Goal: Task Accomplishment & Management: Use online tool/utility

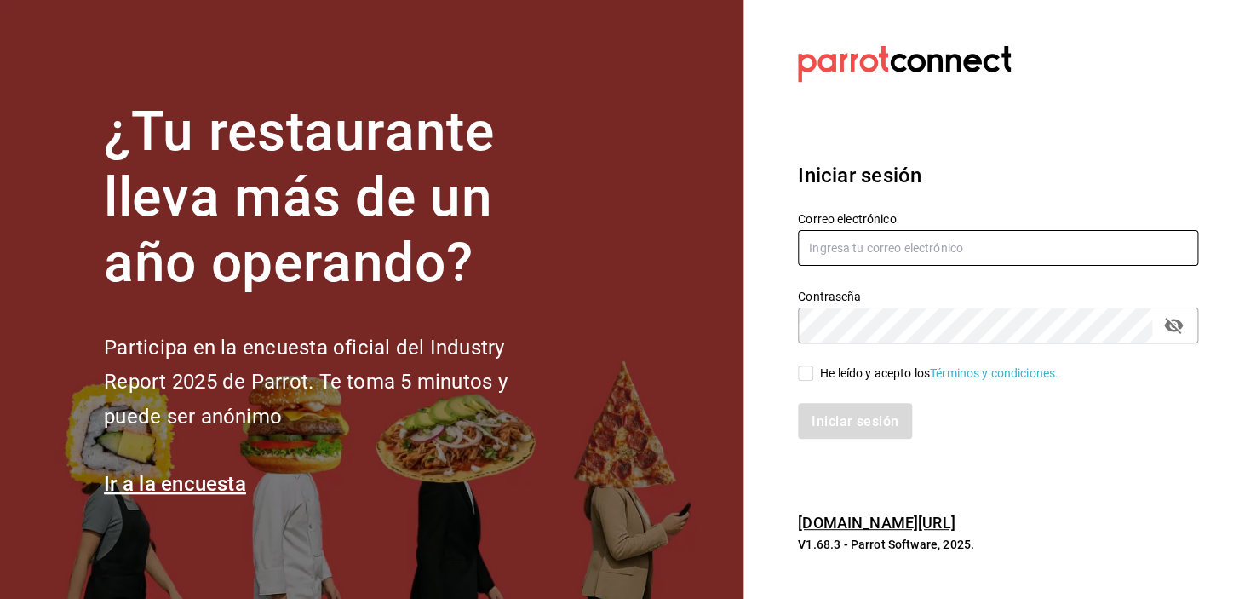
type input "[EMAIL_ADDRESS][DOMAIN_NAME]"
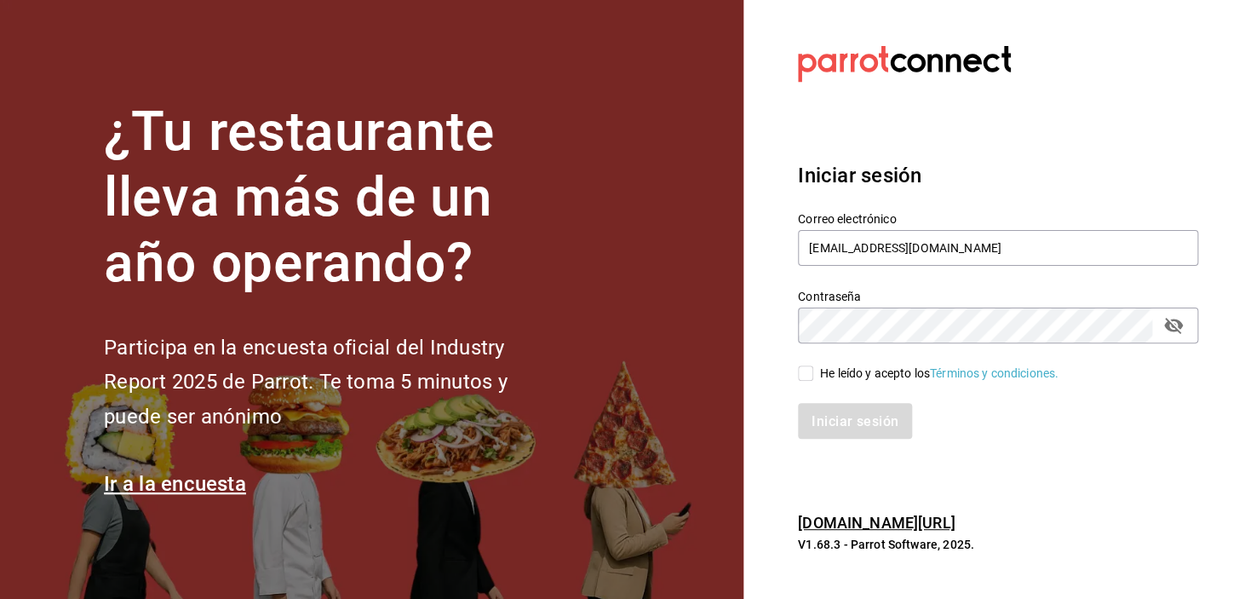
click at [806, 381] on input "He leído y acepto los Términos y condiciones." at bounding box center [805, 372] width 15 height 15
checkbox input "true"
click at [834, 418] on font "Iniciar sesión" at bounding box center [855, 420] width 87 height 16
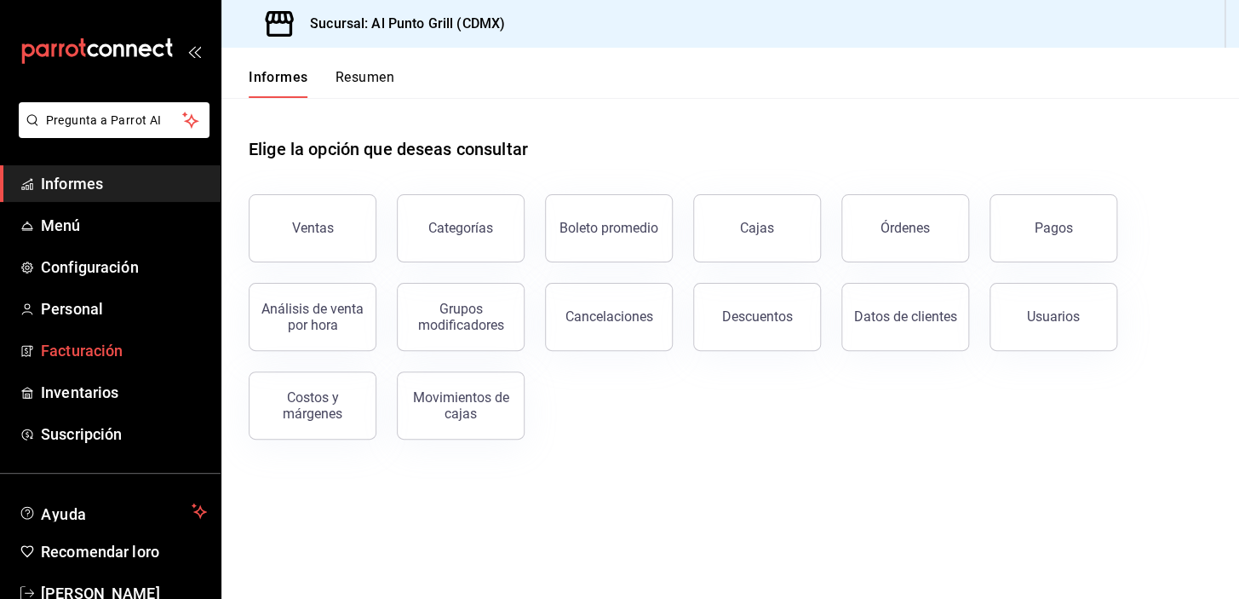
click at [110, 349] on font "Facturación" at bounding box center [82, 350] width 82 height 18
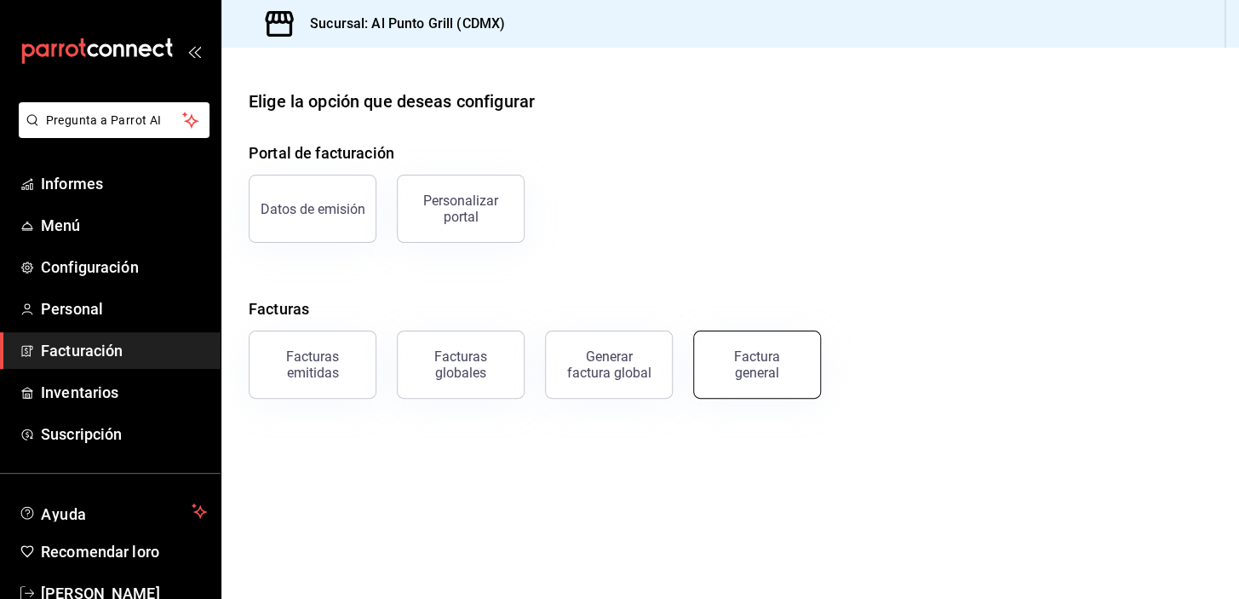
click at [763, 381] on button "Factura general" at bounding box center [757, 364] width 128 height 68
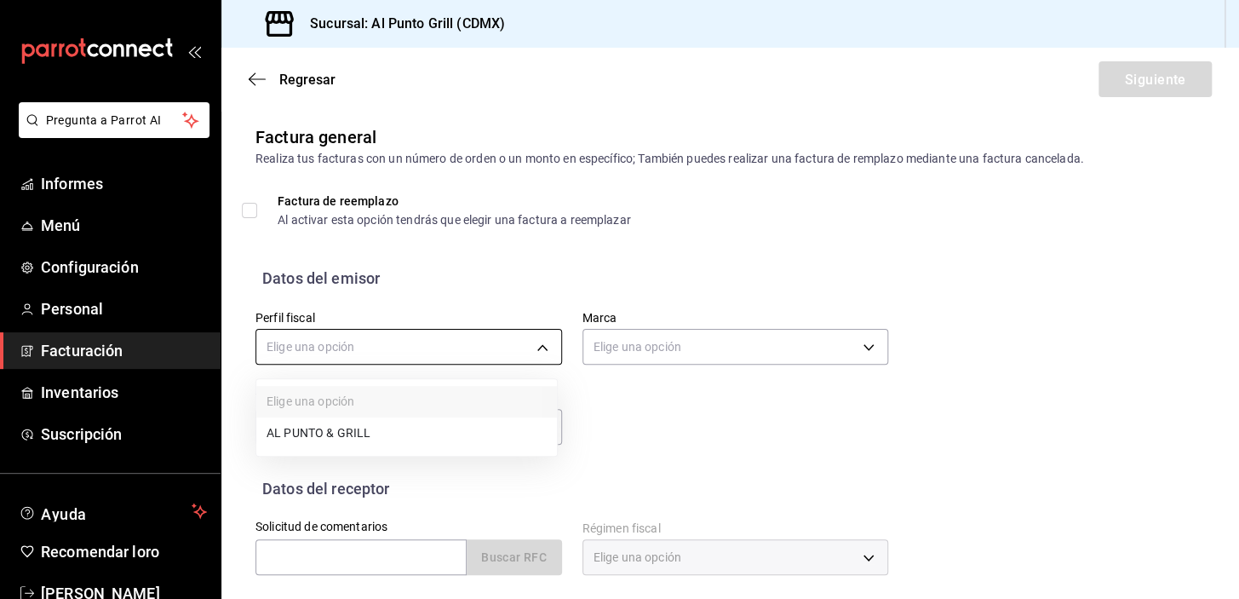
click at [436, 349] on body "Pregunta a Parrot AI Informes Menú Configuración Personal Facturación Inventari…" at bounding box center [619, 299] width 1239 height 599
click at [339, 430] on font "AL PUNTO Y PARRILLA" at bounding box center [329, 434] width 125 height 14
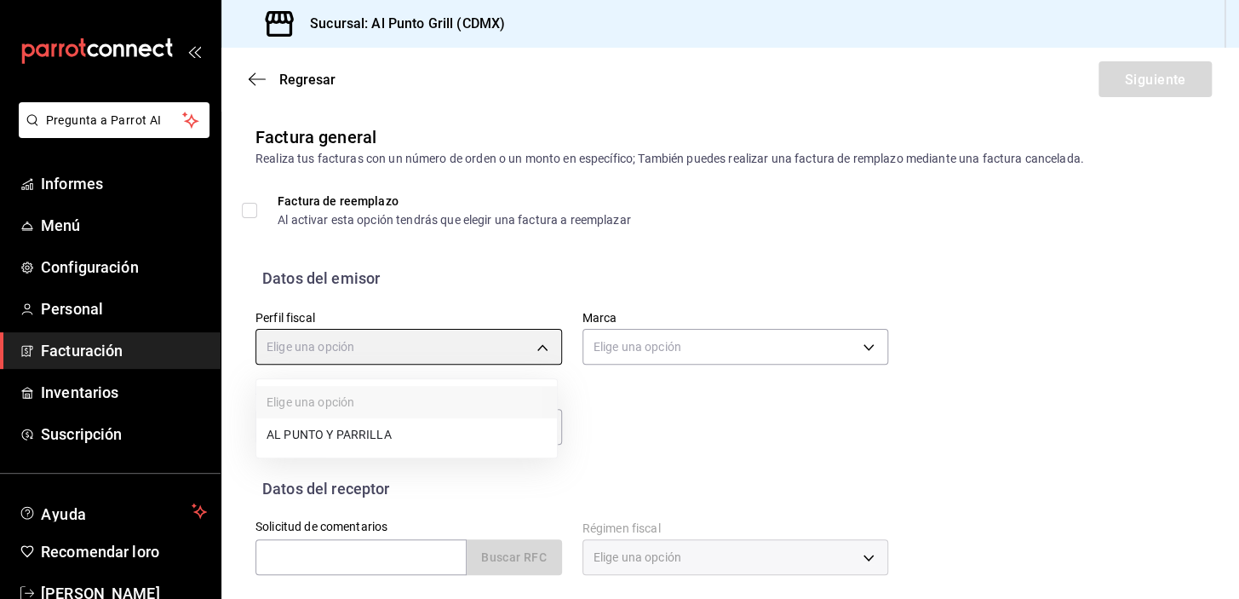
type input "711c2bc8-79b3-43e0-95de-ea7f23beadbf"
type input "359452a4-77df-4a2a-96d1-dbb27ae34e49"
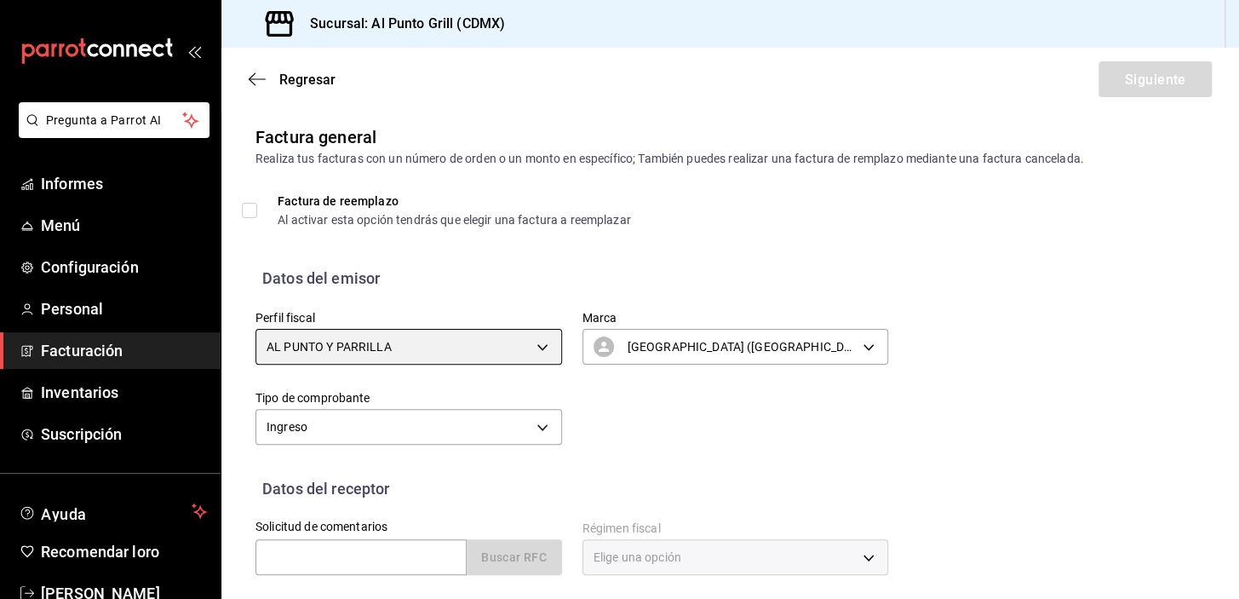
scroll to position [154, 0]
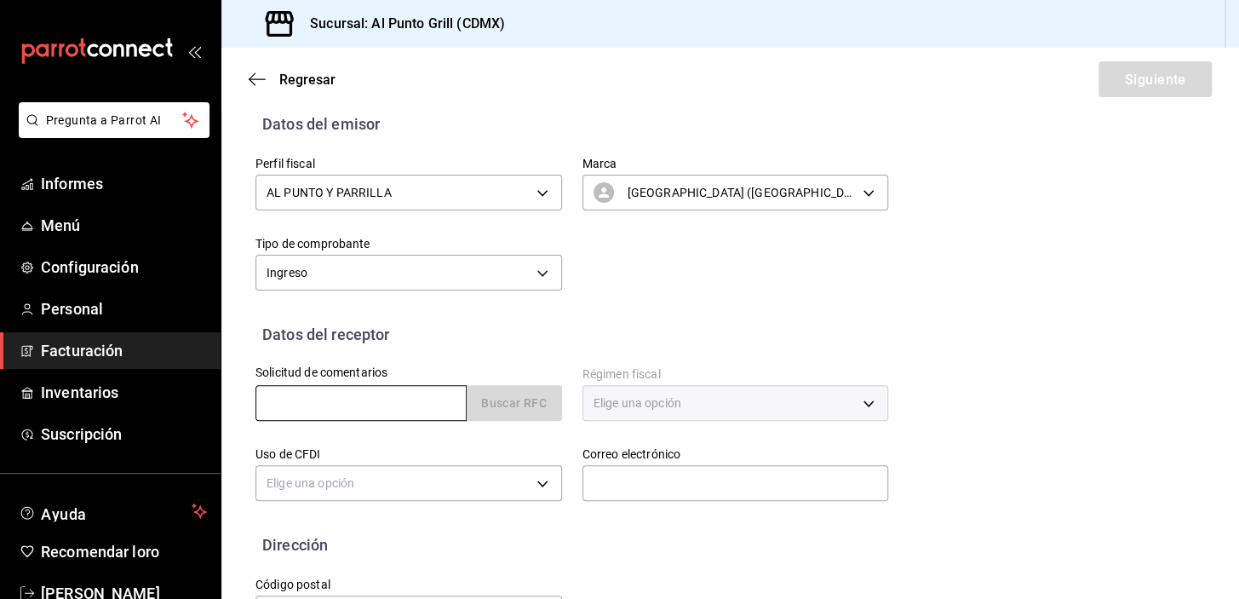
click at [347, 393] on input "text" at bounding box center [360, 403] width 211 height 36
click at [404, 403] on input "text" at bounding box center [360, 403] width 211 height 36
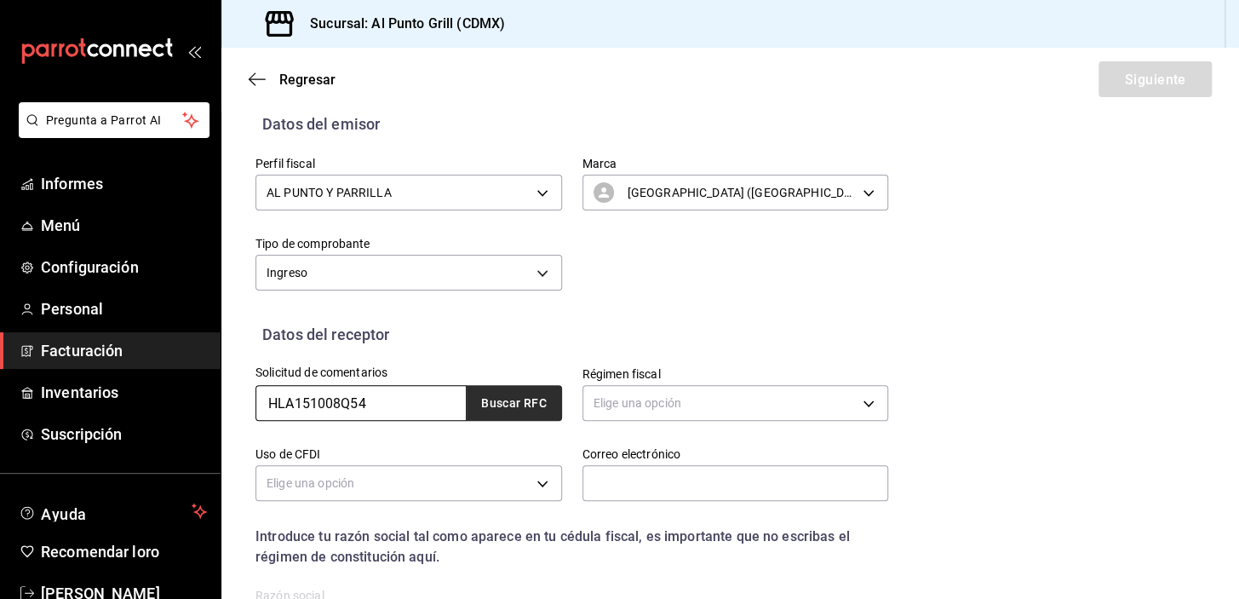
type input "HLA151008Q54"
click at [499, 397] on font "Buscar RFC" at bounding box center [514, 404] width 66 height 14
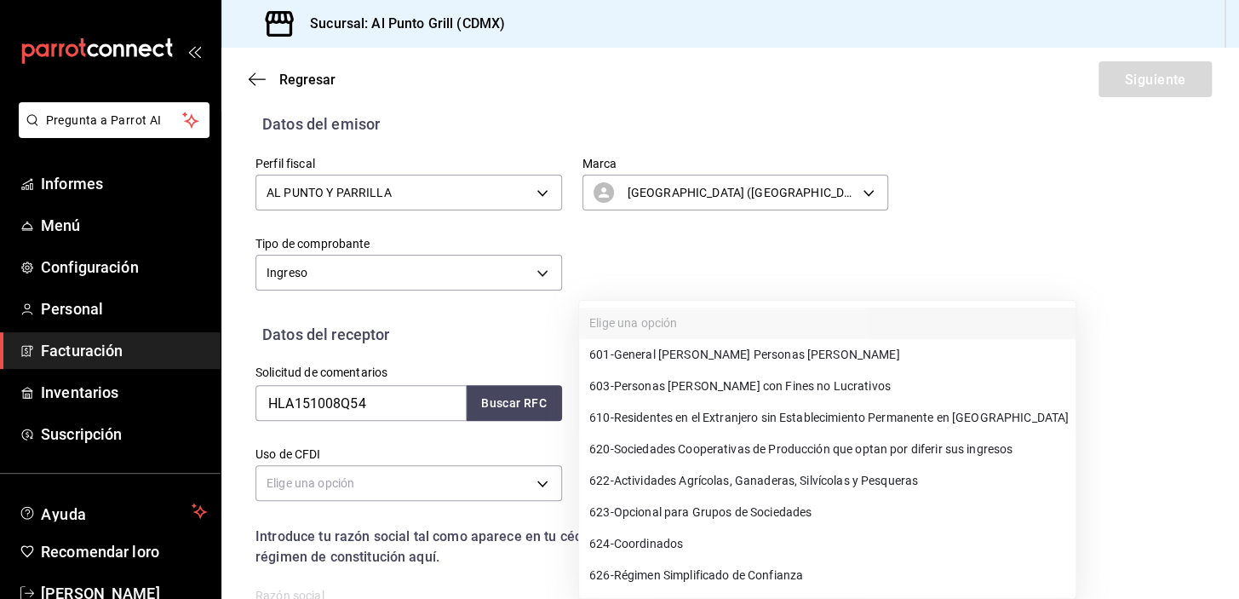
click at [630, 404] on body "Pregunta a Parrot AI Informes Menú Configuración Personal Facturación Inventari…" at bounding box center [619, 299] width 1239 height 599
click at [724, 358] on font "General [PERSON_NAME] Personas [PERSON_NAME]" at bounding box center [757, 355] width 286 height 14
type input "601"
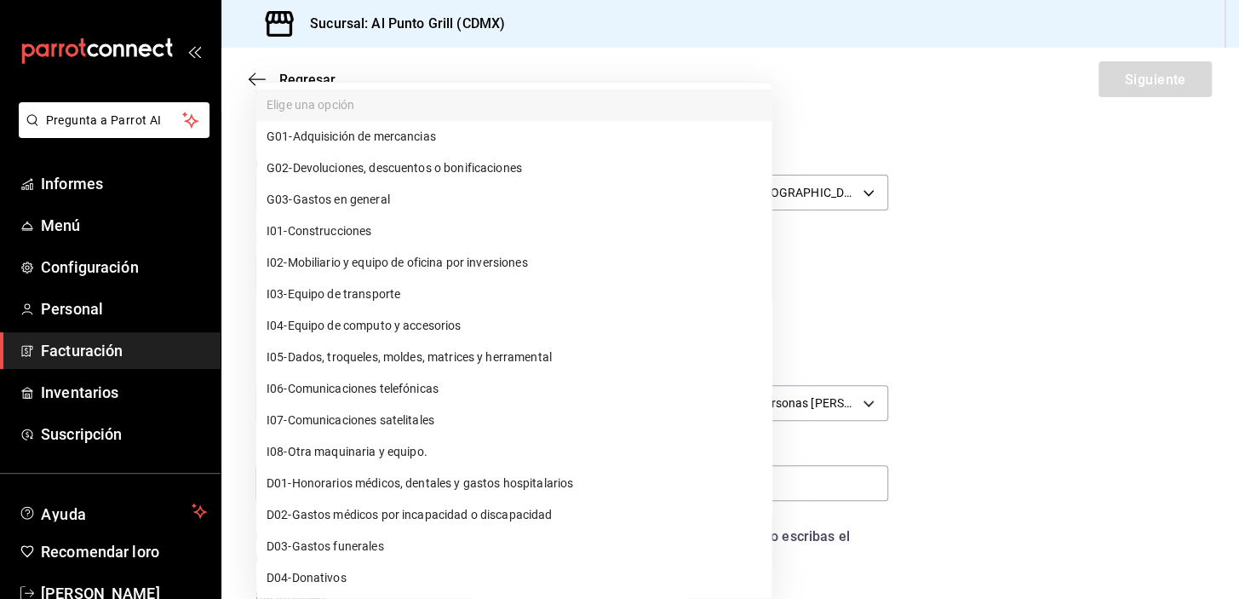
click at [315, 481] on body "Pregunta a Parrot AI Informes Menú Configuración Personal Facturación Inventari…" at bounding box center [619, 299] width 1239 height 599
click at [382, 194] on font "Gastos en general" at bounding box center [341, 200] width 97 height 14
type input "G03"
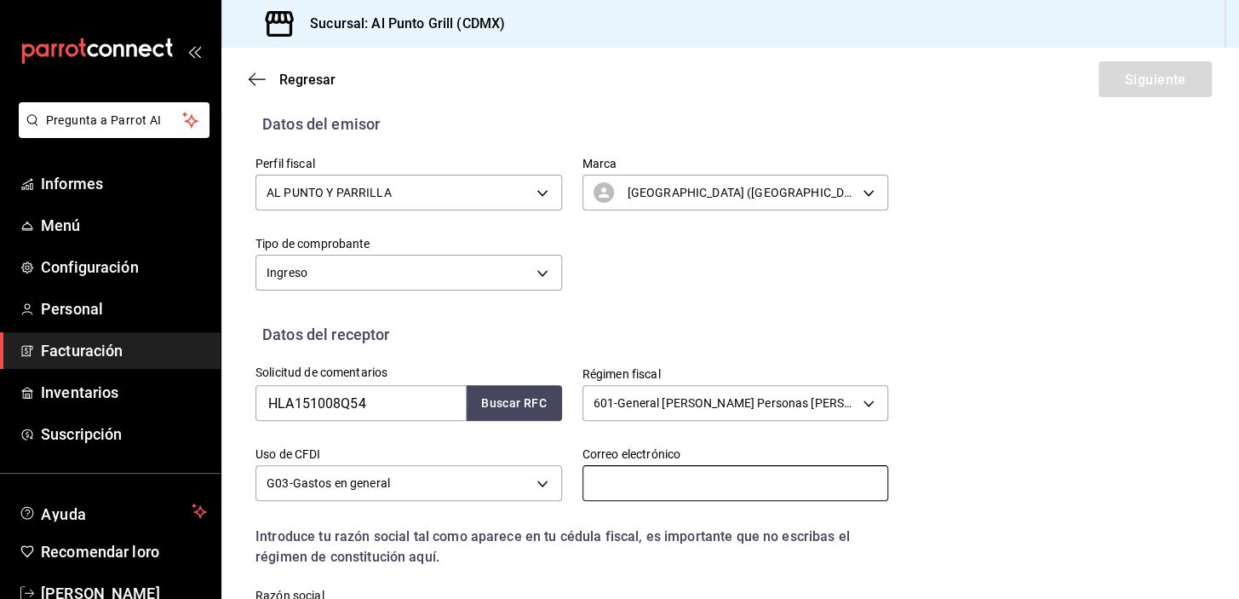
click at [651, 476] on input "text" at bounding box center [735, 483] width 307 height 36
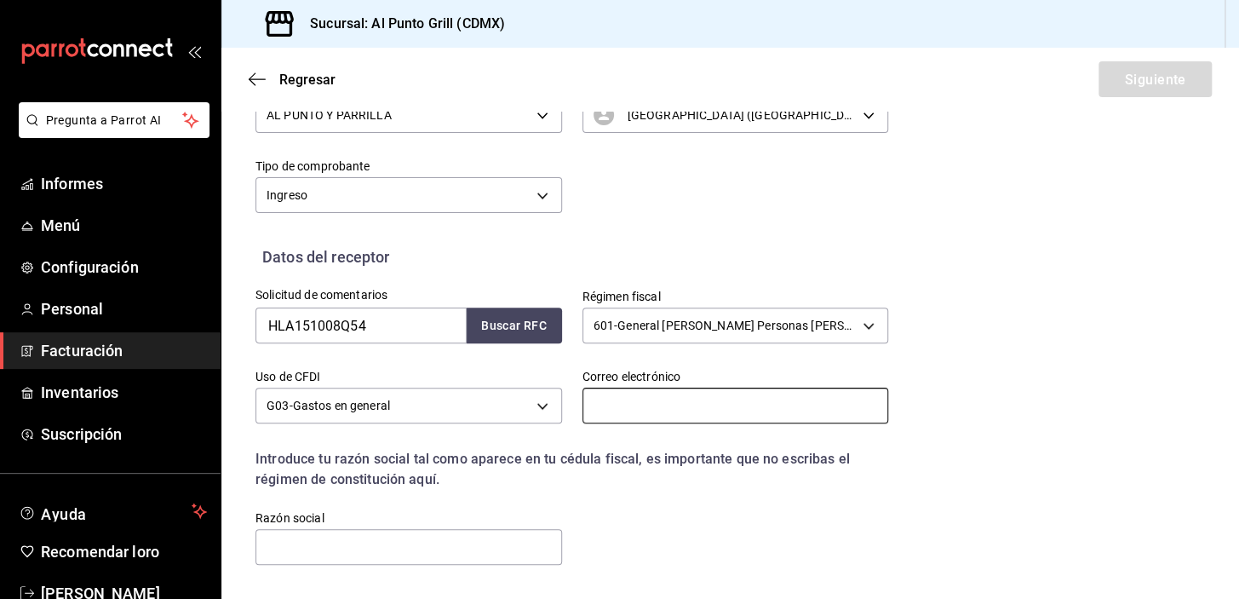
type input "[EMAIL_ADDRESS][DOMAIN_NAME]"
type input "55717"
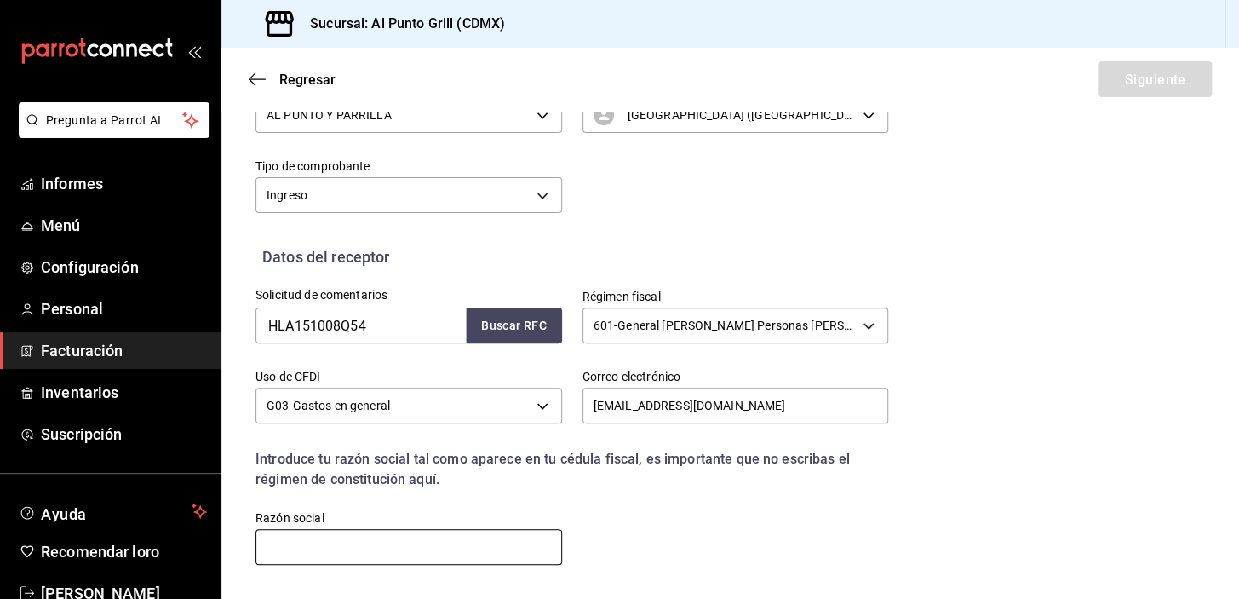
click at [407, 548] on input "text" at bounding box center [408, 547] width 307 height 36
click at [366, 546] on input "text" at bounding box center [408, 547] width 307 height 36
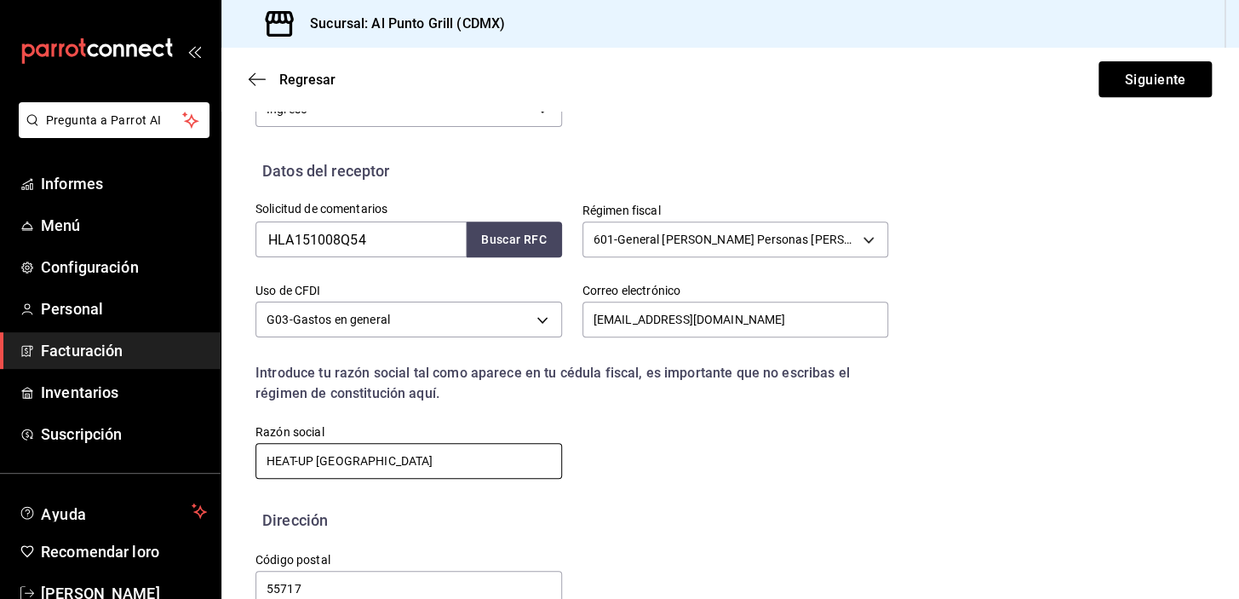
scroll to position [355, 0]
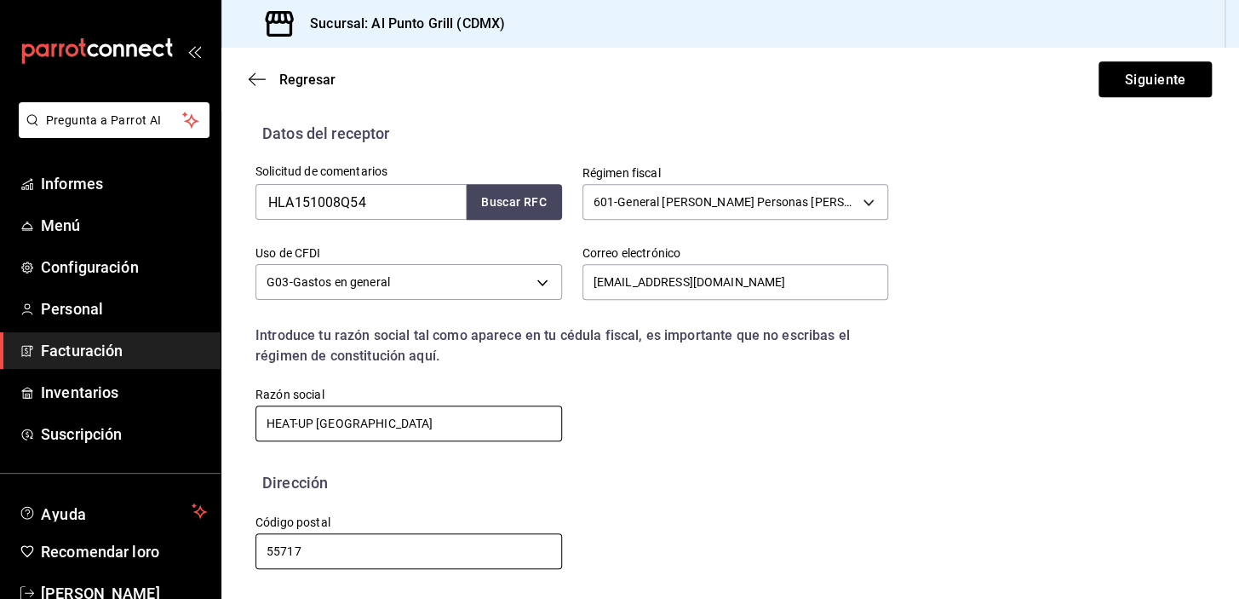
type input "HEAT-UP [GEOGRAPHIC_DATA]"
drag, startPoint x: 286, startPoint y: 548, endPoint x: 252, endPoint y: 553, distance: 34.3
click at [252, 553] on div "Código postal 55717" at bounding box center [398, 532] width 327 height 77
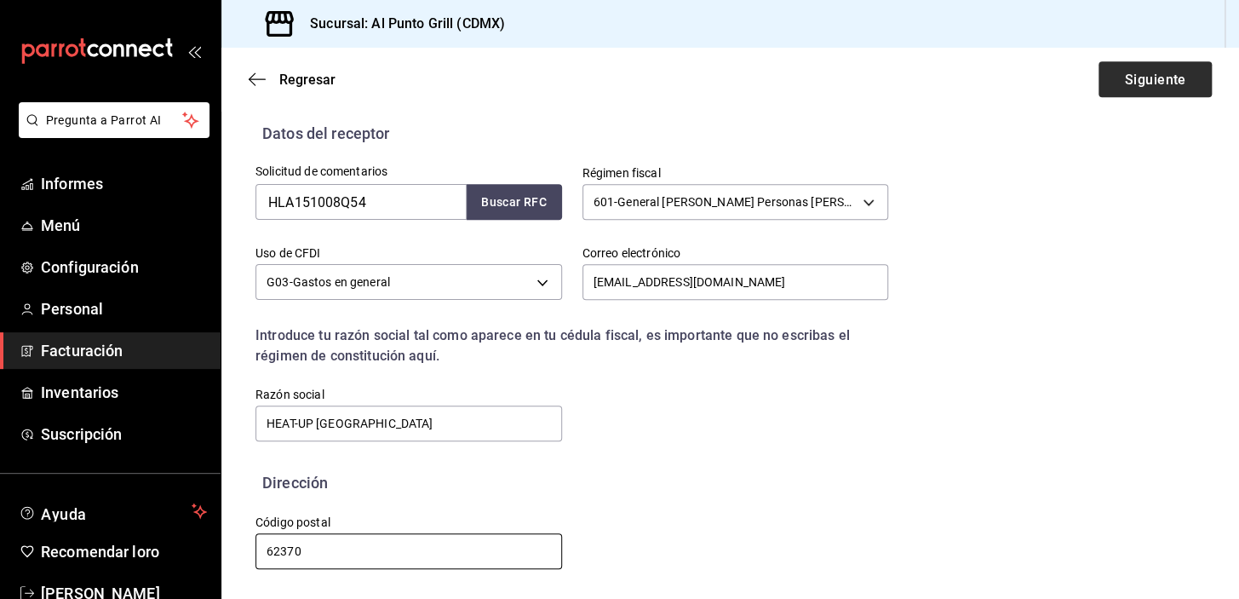
type input "62370"
click at [1156, 75] on font "Siguiente" at bounding box center [1154, 79] width 61 height 16
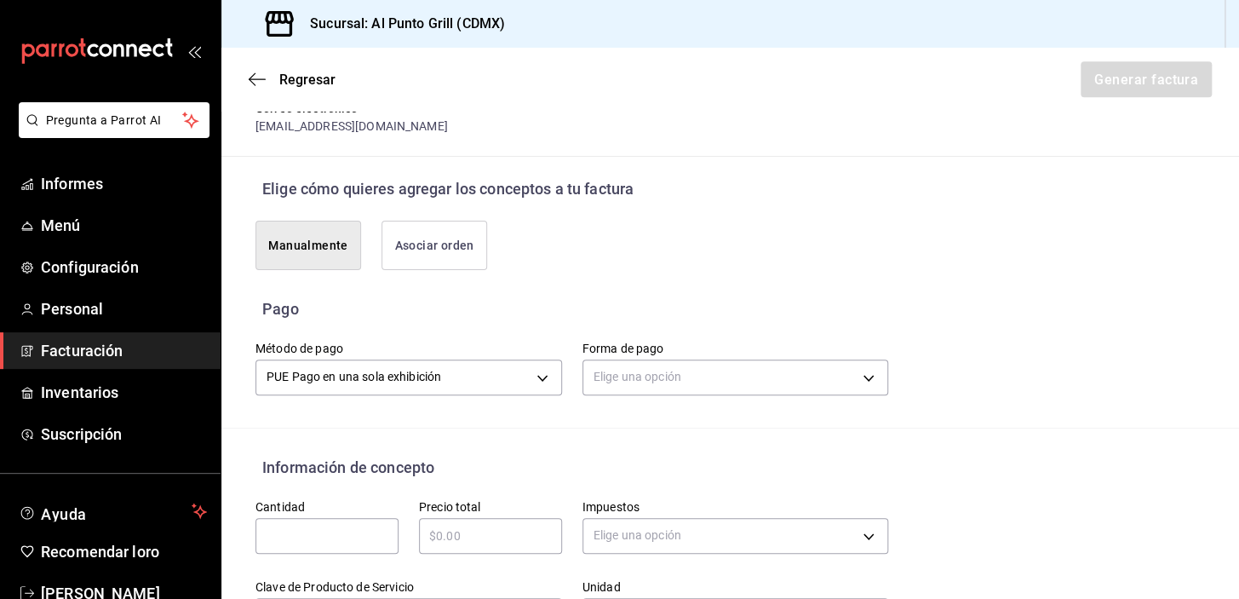
scroll to position [373, 0]
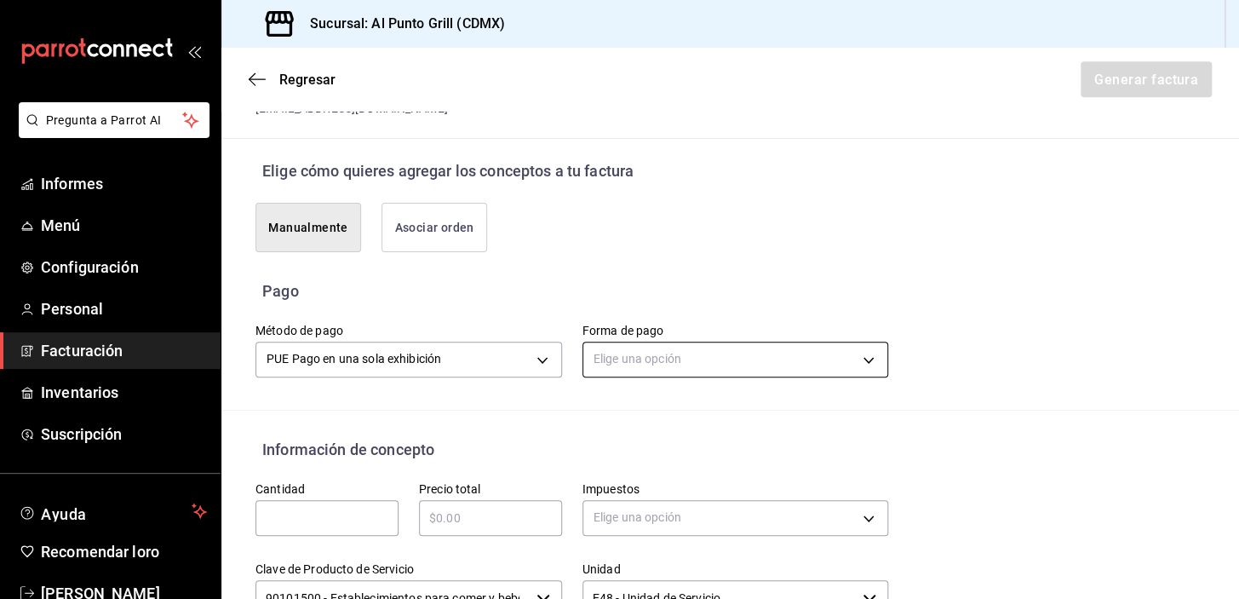
click at [648, 353] on body "Pregunta a Parrot AI Informes Menú Configuración Personal Facturación Inventari…" at bounding box center [619, 299] width 1239 height 599
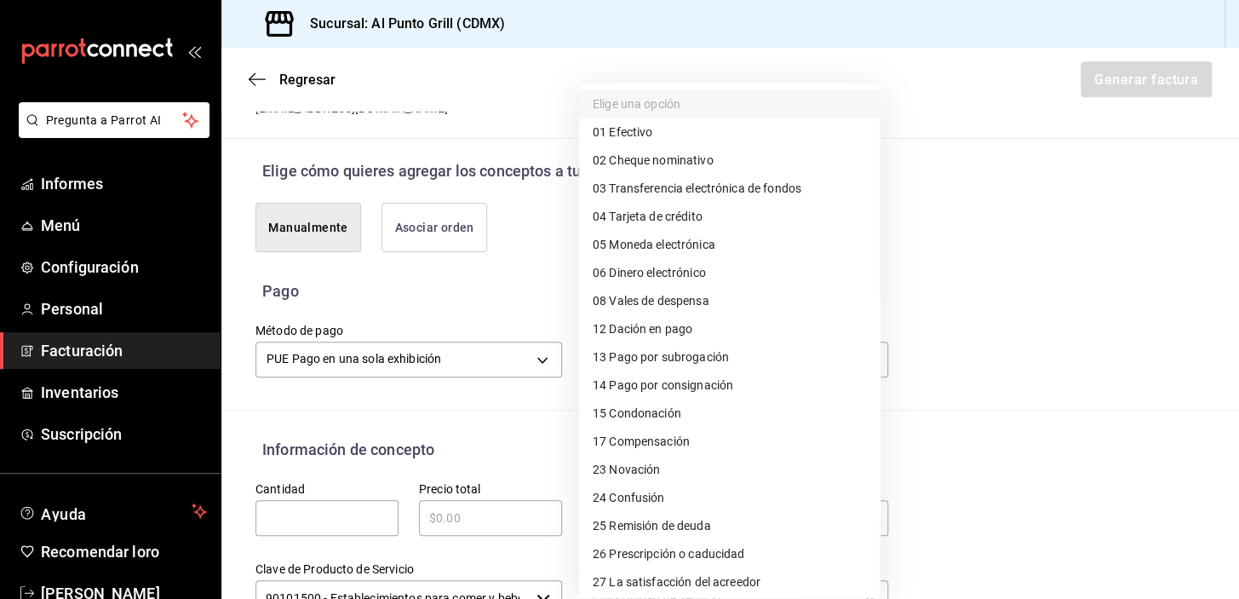
click at [653, 217] on font "Tarjeta de crédito" at bounding box center [655, 216] width 93 height 14
type input "04"
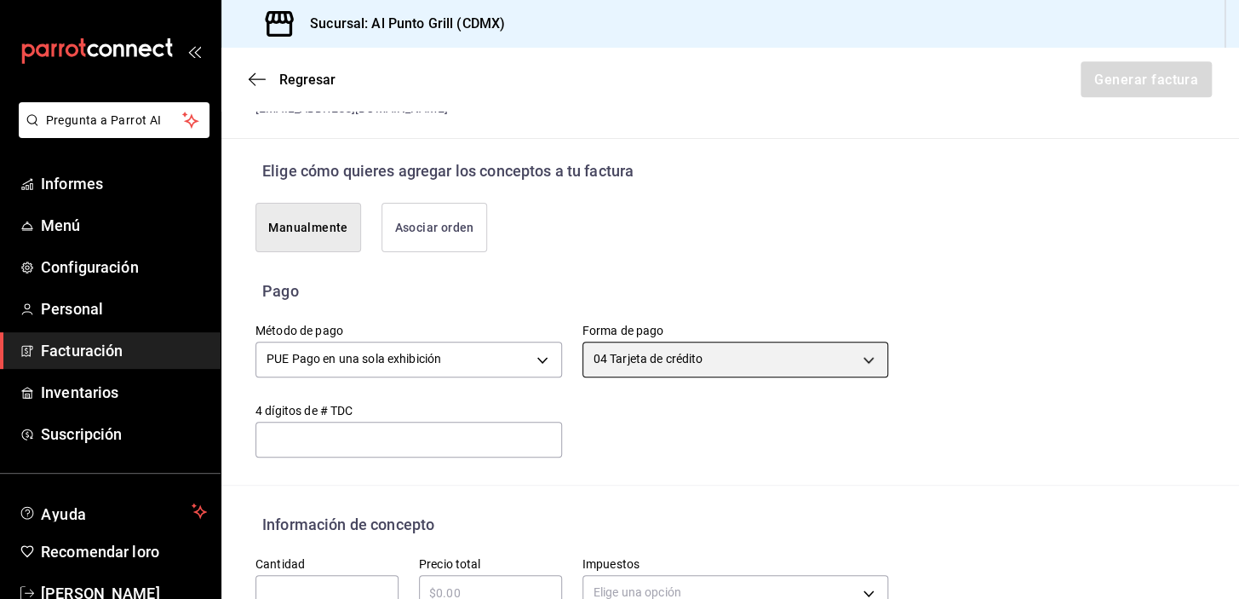
scroll to position [450, 0]
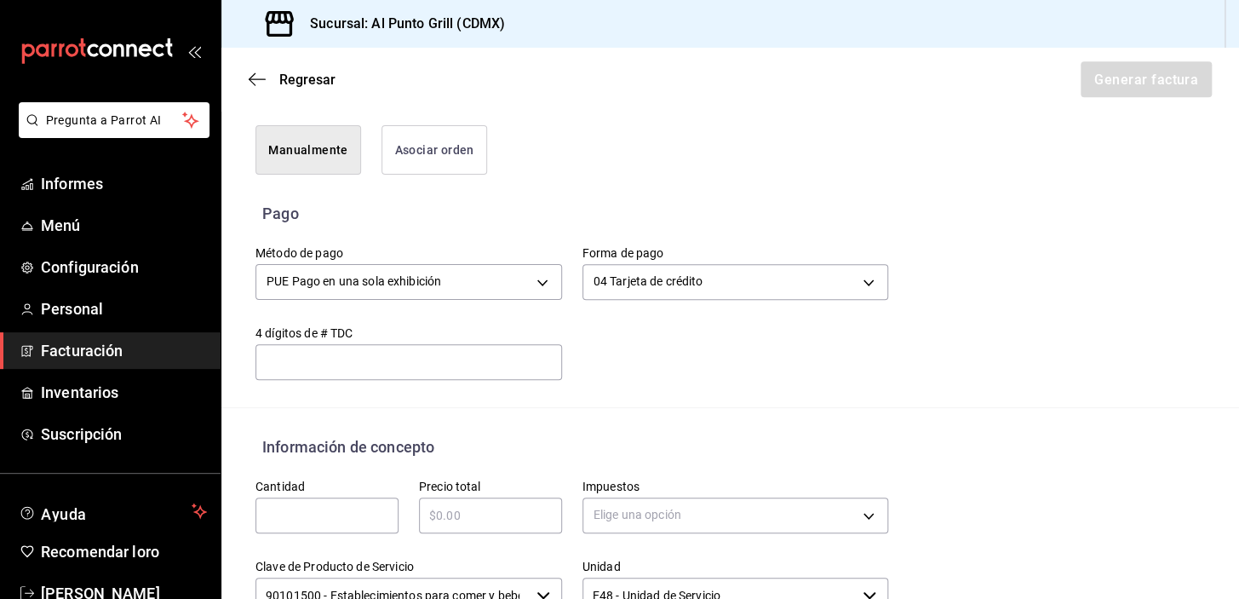
click at [331, 519] on input "text" at bounding box center [326, 515] width 143 height 20
type input "1"
click at [465, 519] on input "text" at bounding box center [490, 515] width 143 height 20
type input "$1579.00"
click at [606, 504] on body "Pregunta a Parrot AI Informes Menú Configuración Personal Facturación Inventari…" at bounding box center [619, 299] width 1239 height 599
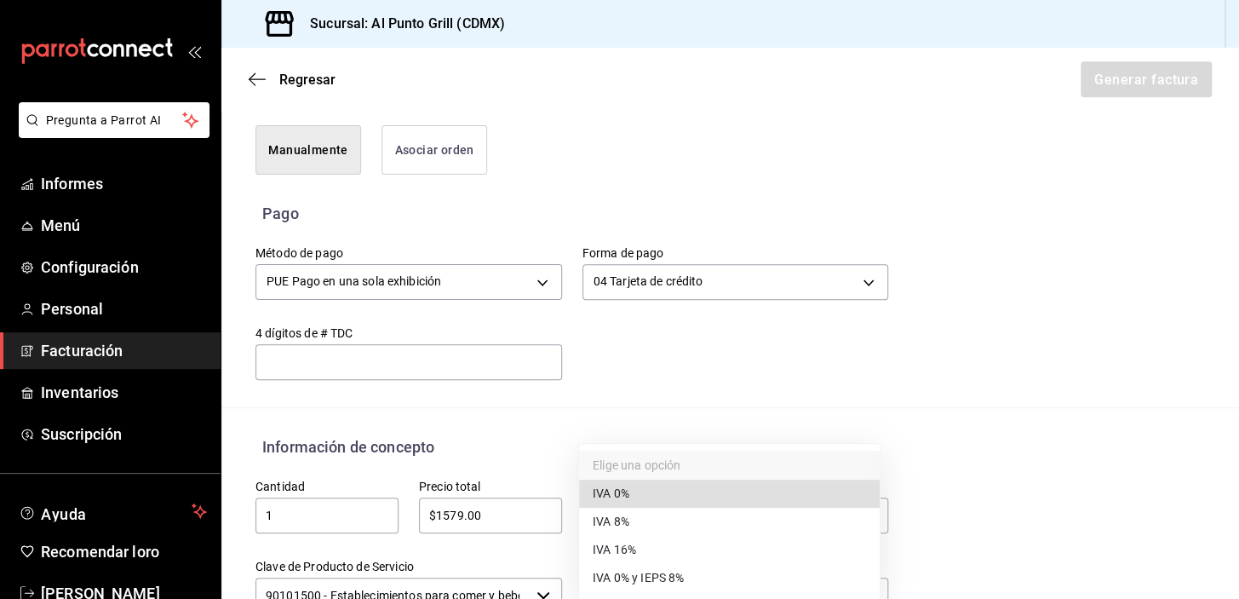
click at [614, 546] on font "IVA 16%" at bounding box center [614, 549] width 43 height 14
type input "IVA_16"
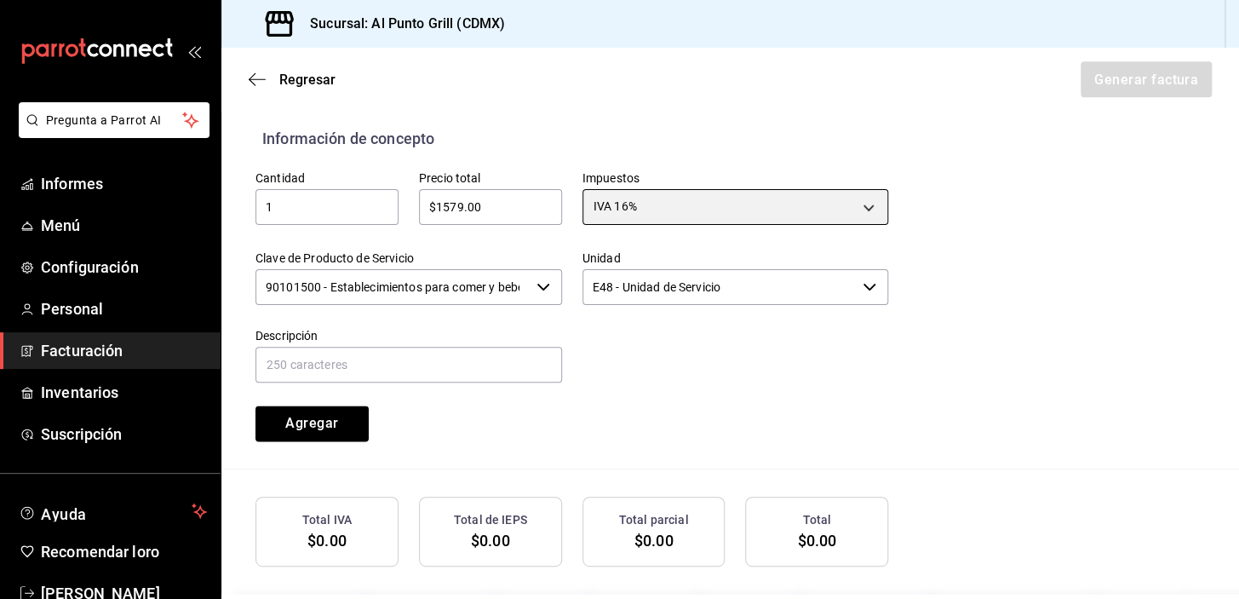
scroll to position [760, 0]
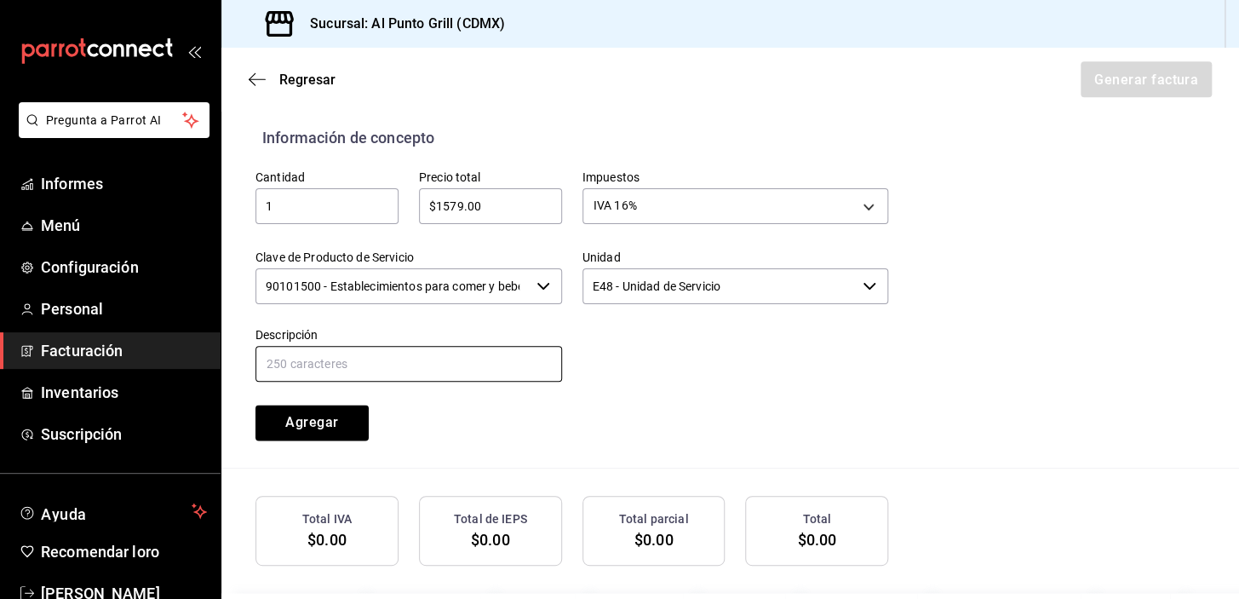
click at [350, 364] on input "text" at bounding box center [408, 364] width 307 height 36
type input "CONSUMO DE ALIMENTOS Y BEBIDAS"
click at [300, 414] on font "Agregar" at bounding box center [311, 422] width 53 height 16
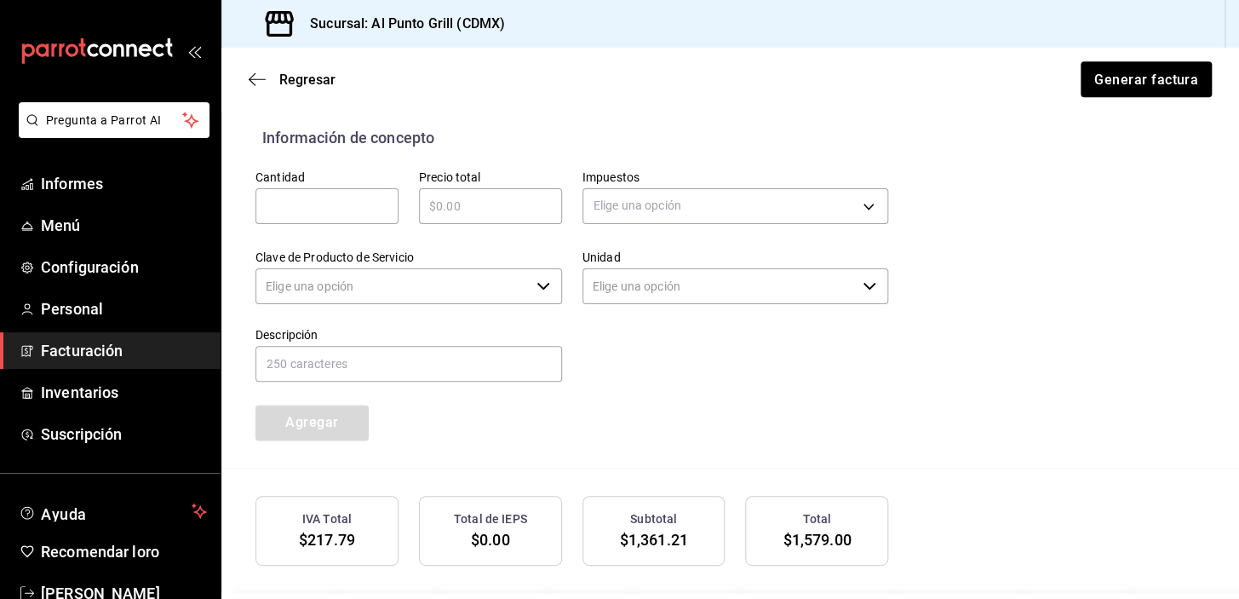
type input "90101500 - Establecimientos para comer y beber"
type input "E48 - Unidad de Servicio"
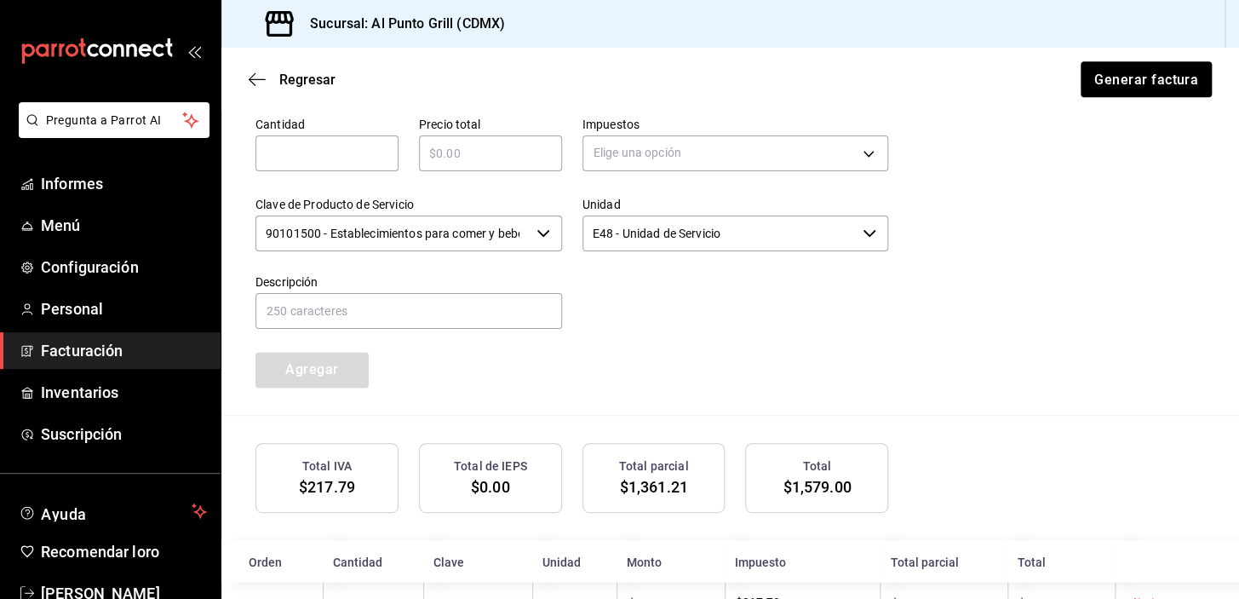
scroll to position [874, 0]
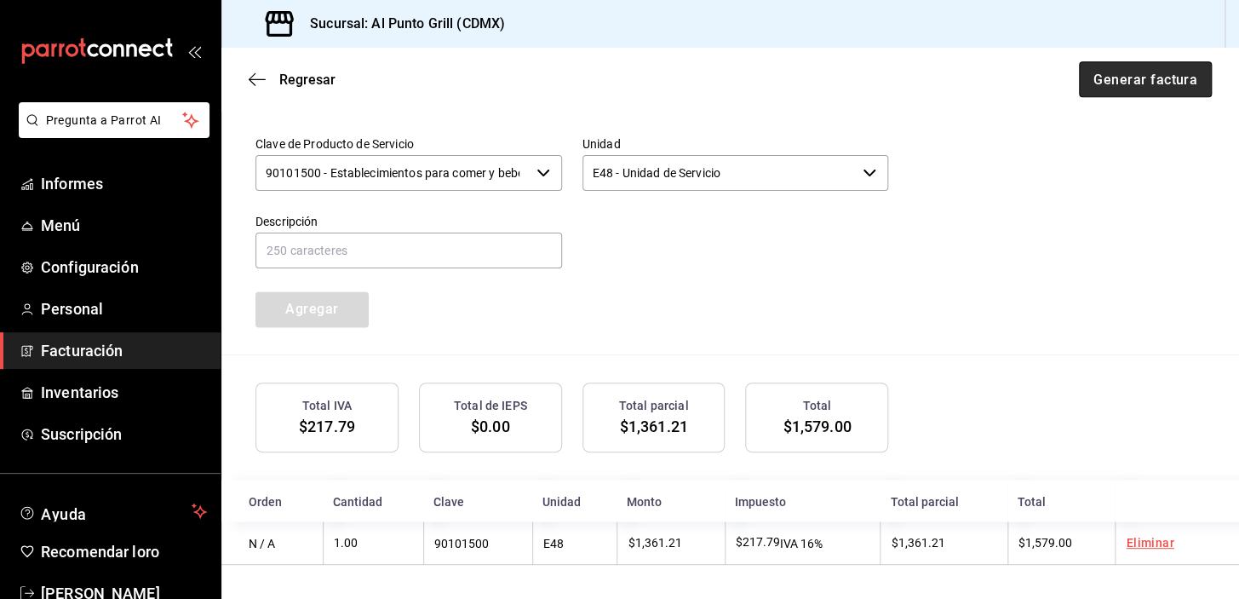
click at [1151, 84] on font "Generar factura" at bounding box center [1145, 79] width 104 height 16
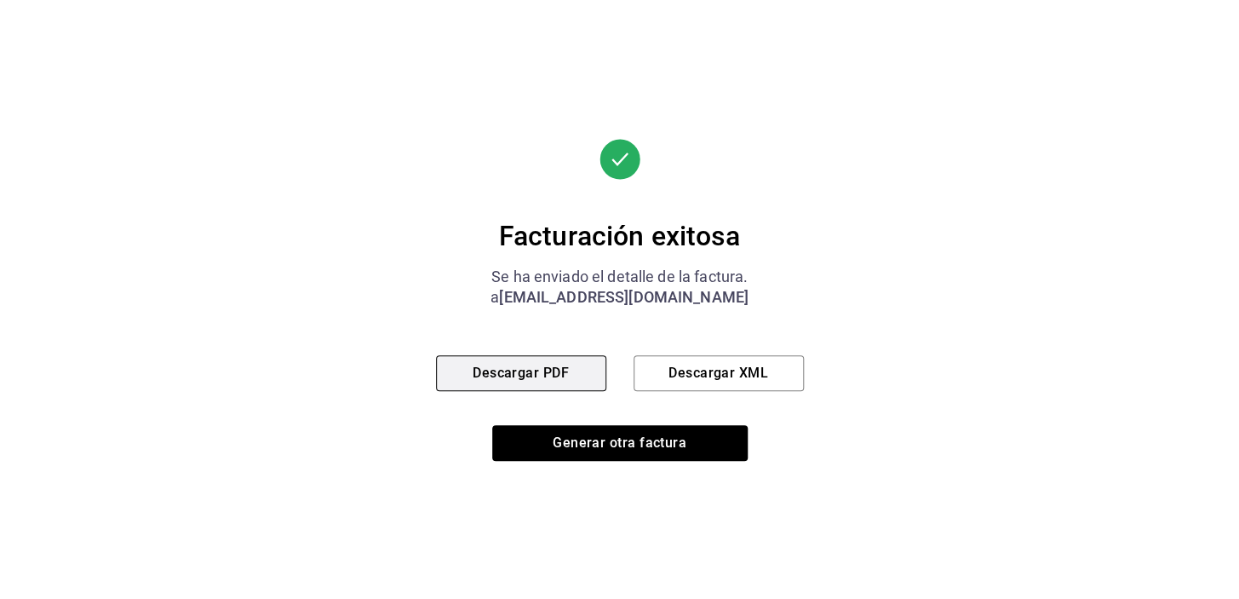
click at [500, 370] on font "Descargar PDF" at bounding box center [521, 372] width 96 height 16
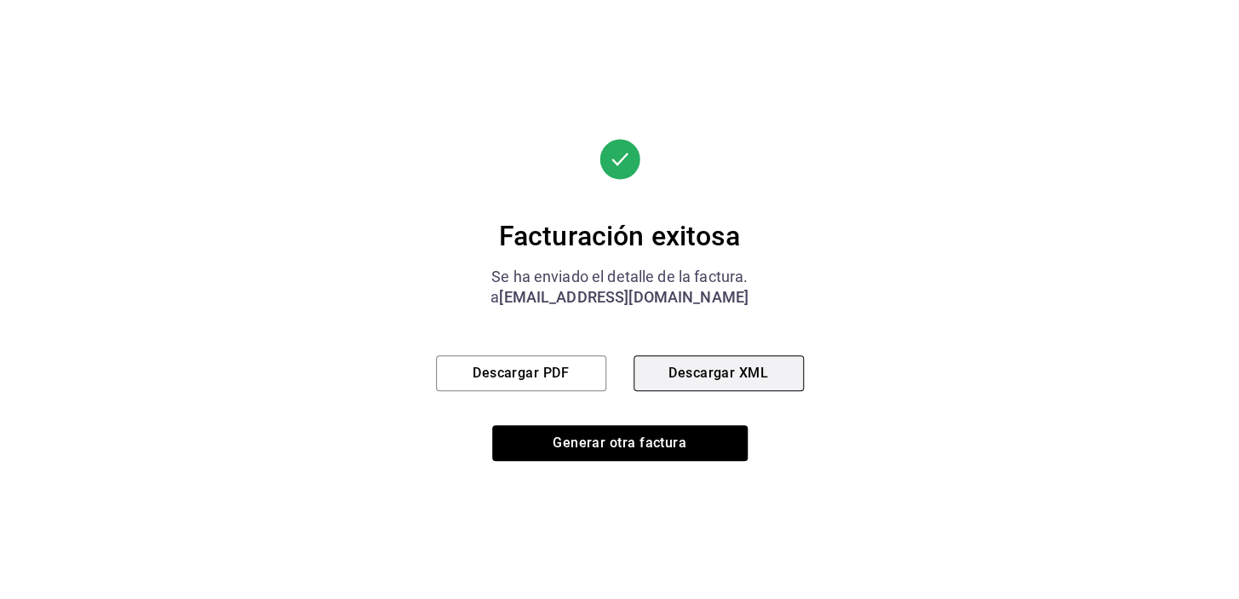
click at [737, 363] on button "Descargar XML" at bounding box center [719, 373] width 170 height 36
